Goal: Transaction & Acquisition: Purchase product/service

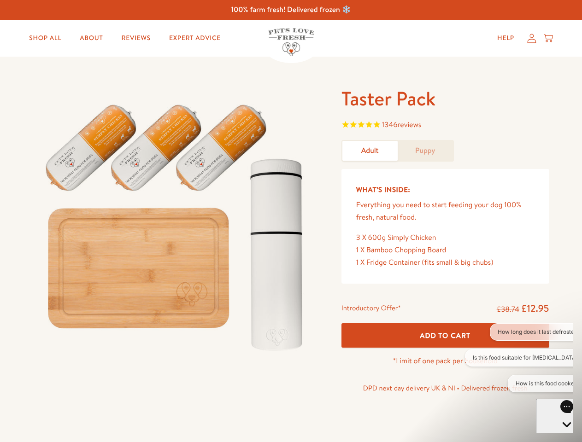
click at [291, 221] on img at bounding box center [176, 223] width 286 height 275
click at [445, 126] on span "1346 reviews" at bounding box center [445, 126] width 208 height 14
click at [445, 355] on p "*Limit of one pack per household" at bounding box center [445, 361] width 208 height 12
click at [519, 332] on button "How long does it last defrosted?" at bounding box center [539, 332] width 98 height 18
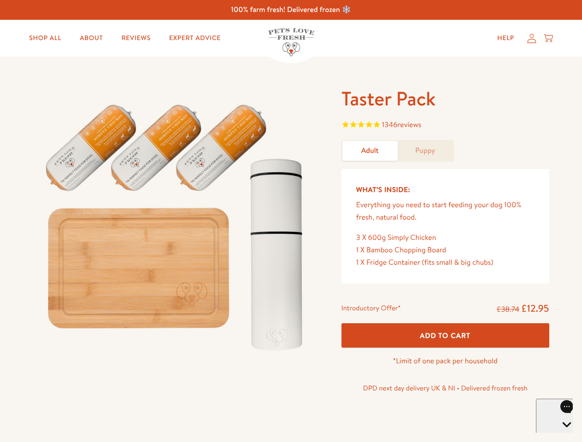
scroll to position [28, 0]
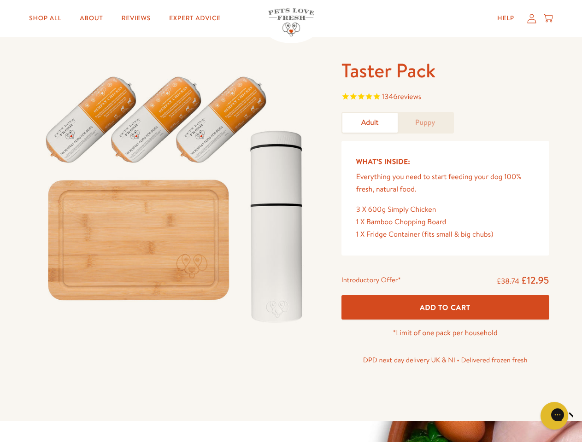
click at [528, 80] on html at bounding box center [477, 78] width 191 height 4
click at [581, 416] on icon "Close gorgias live chat" at bounding box center [586, 414] width 9 height 9
